Goal: Information Seeking & Learning: Learn about a topic

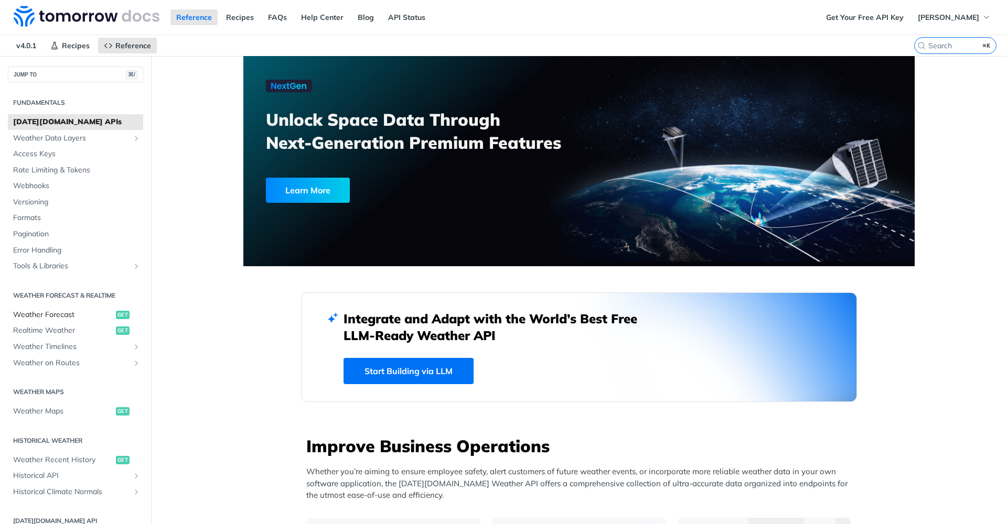
click at [98, 313] on span "Weather Forecast" at bounding box center [63, 315] width 100 height 10
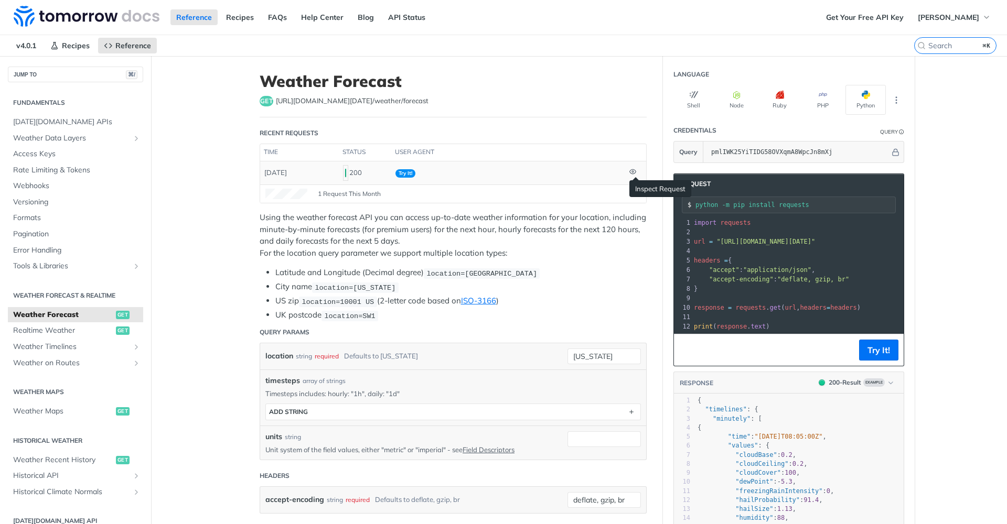
click at [634, 172] on icon at bounding box center [632, 171] width 7 height 7
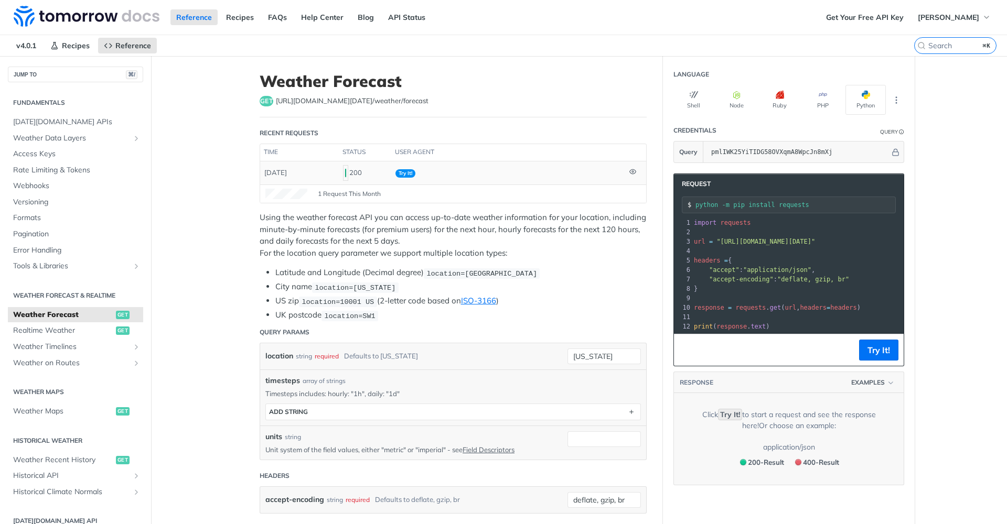
click at [634, 172] on icon at bounding box center [632, 171] width 7 height 7
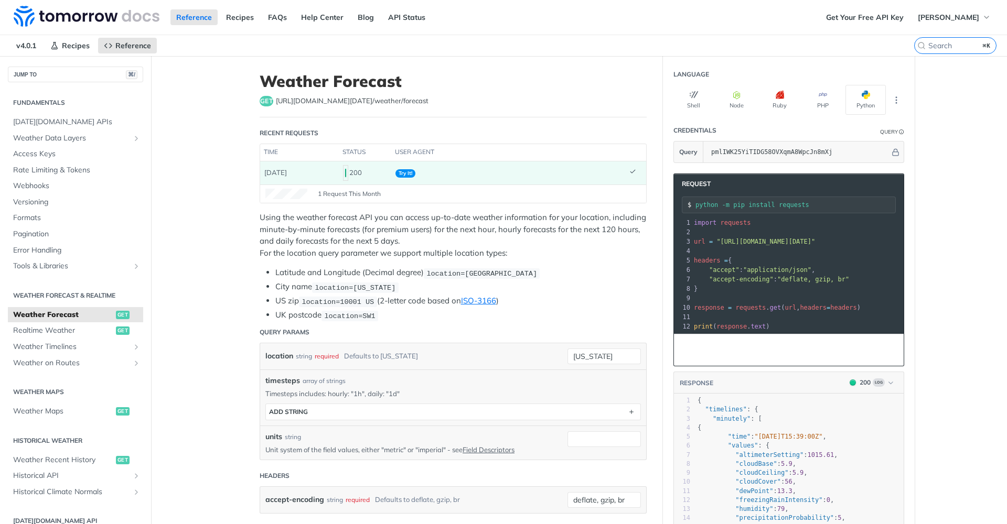
click at [634, 172] on icon at bounding box center [632, 171] width 7 height 7
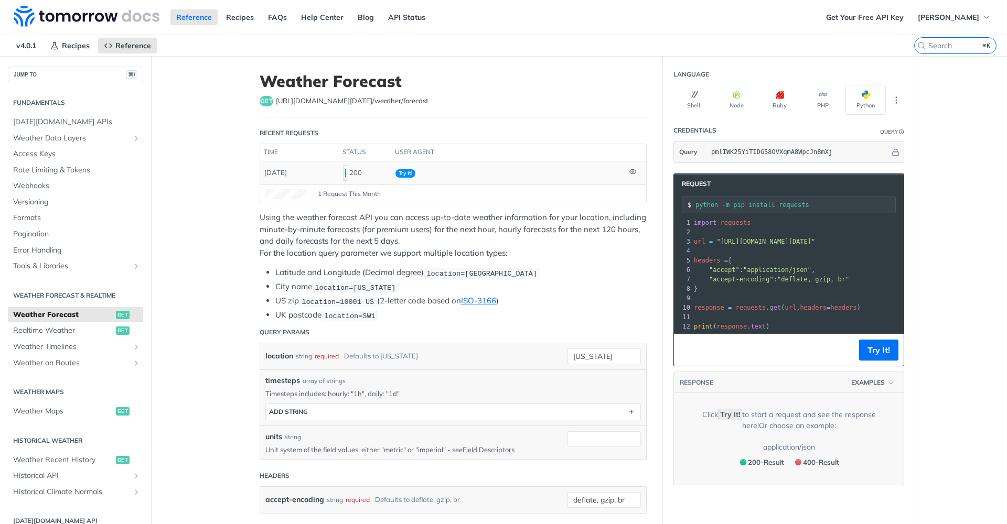
click at [634, 174] on icon at bounding box center [632, 171] width 6 height 5
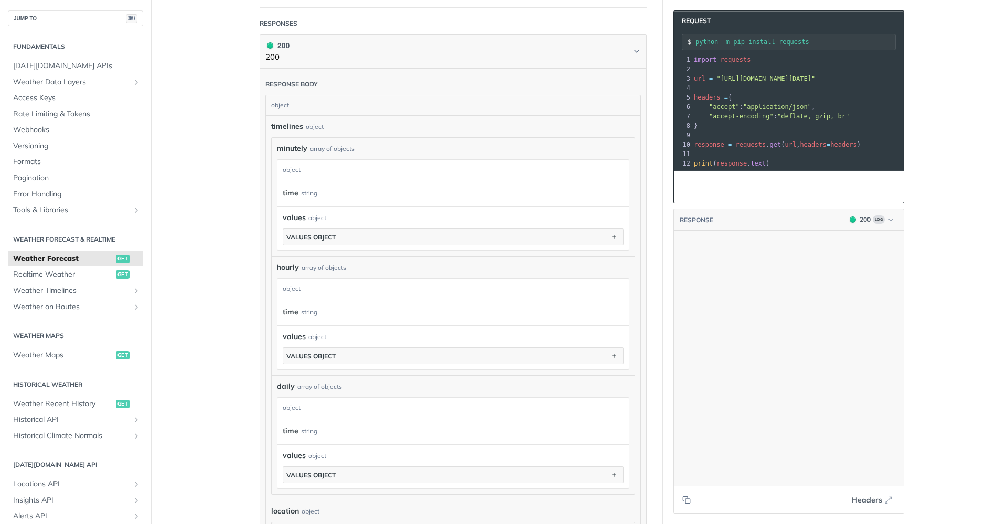
scroll to position [4074, 0]
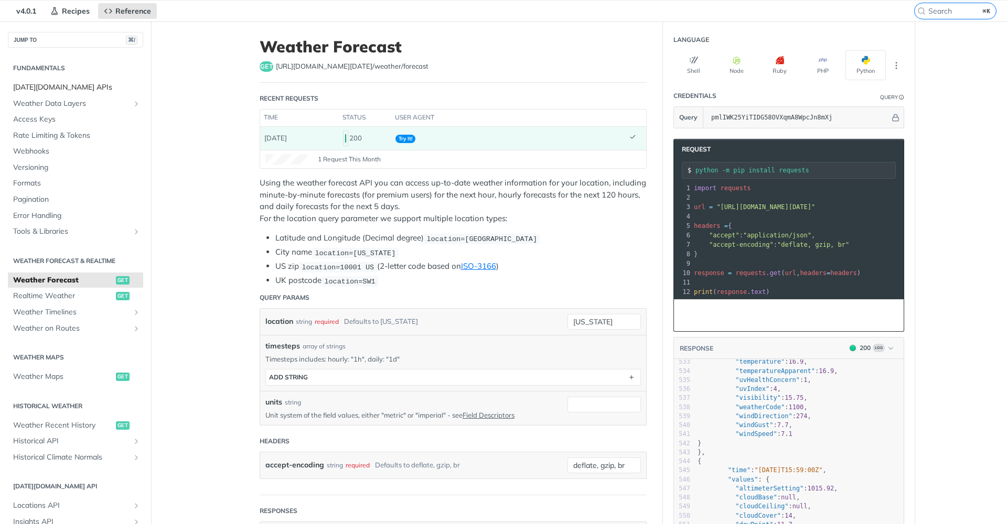
click at [78, 90] on span "[DATE][DOMAIN_NAME] APIs" at bounding box center [76, 87] width 127 height 10
